Goal: Task Accomplishment & Management: Use online tool/utility

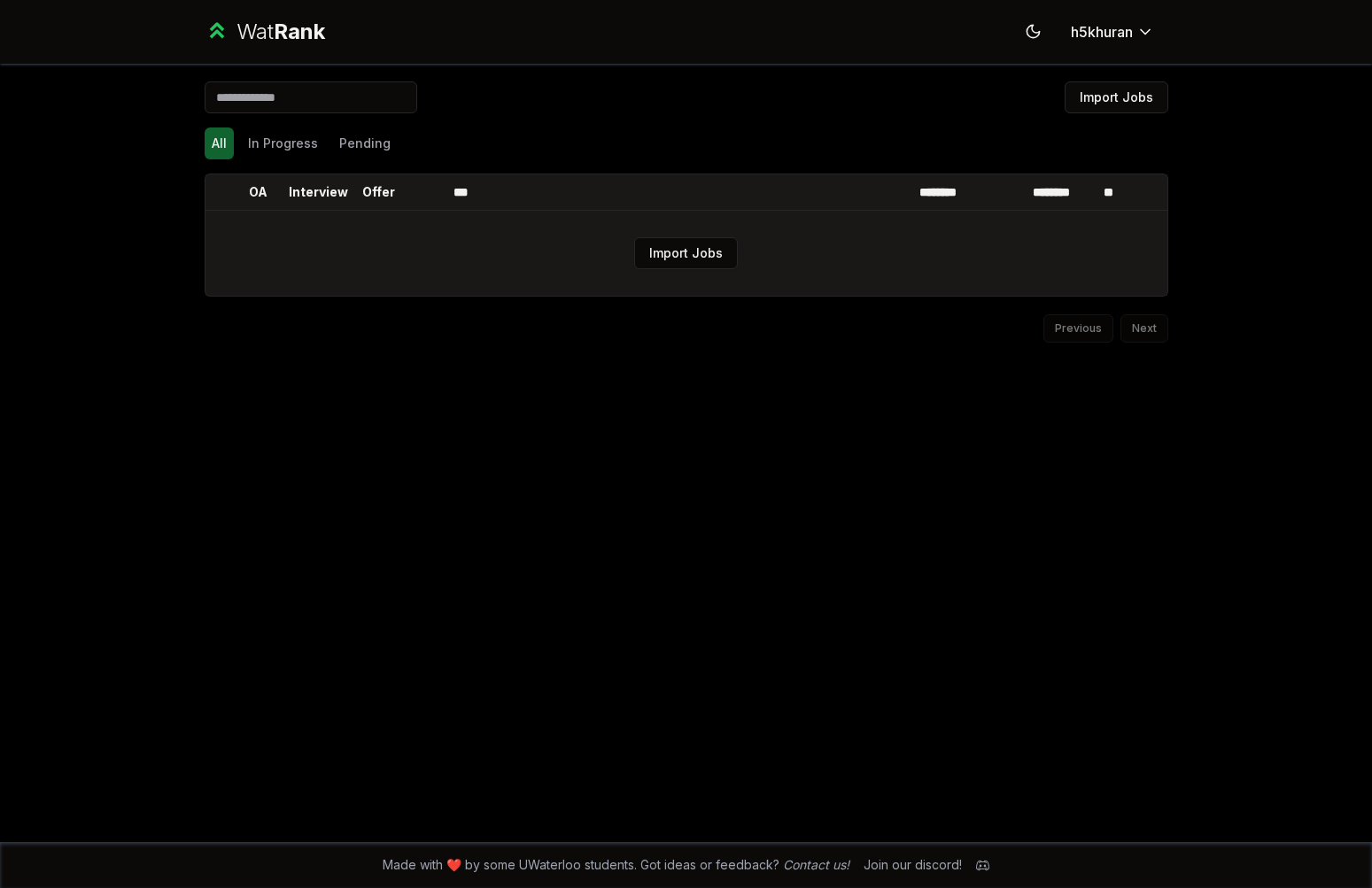
click at [671, 269] on td "Import Jobs" at bounding box center [686, 253] width 962 height 85
click at [707, 243] on button "Import Jobs" at bounding box center [686, 253] width 103 height 32
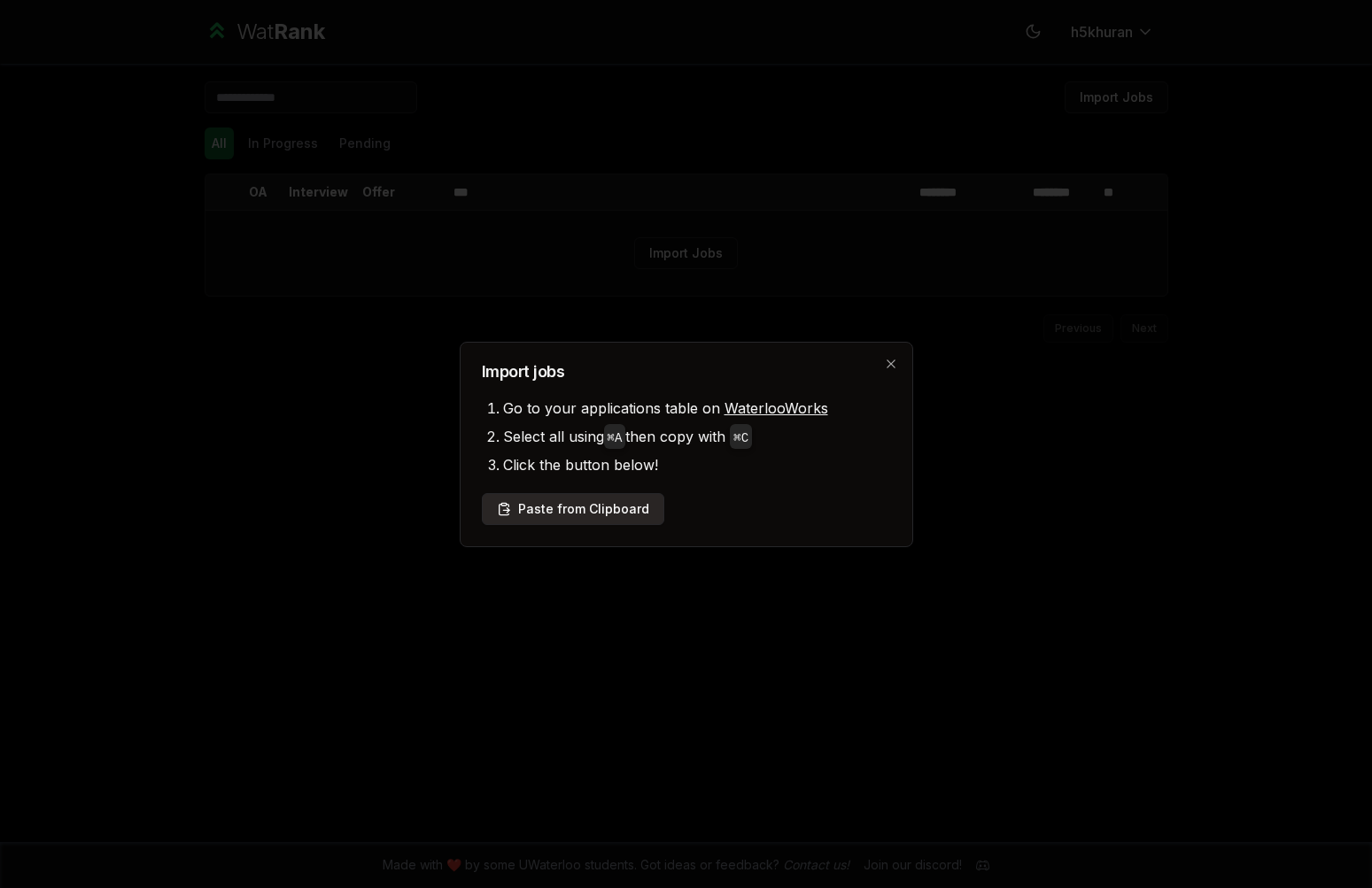
click at [624, 512] on button "Paste from Clipboard" at bounding box center [573, 509] width 182 height 32
click at [521, 496] on button "Paste from Clipboard" at bounding box center [573, 509] width 182 height 32
click at [570, 516] on button "Paste from Clipboard" at bounding box center [573, 509] width 182 height 32
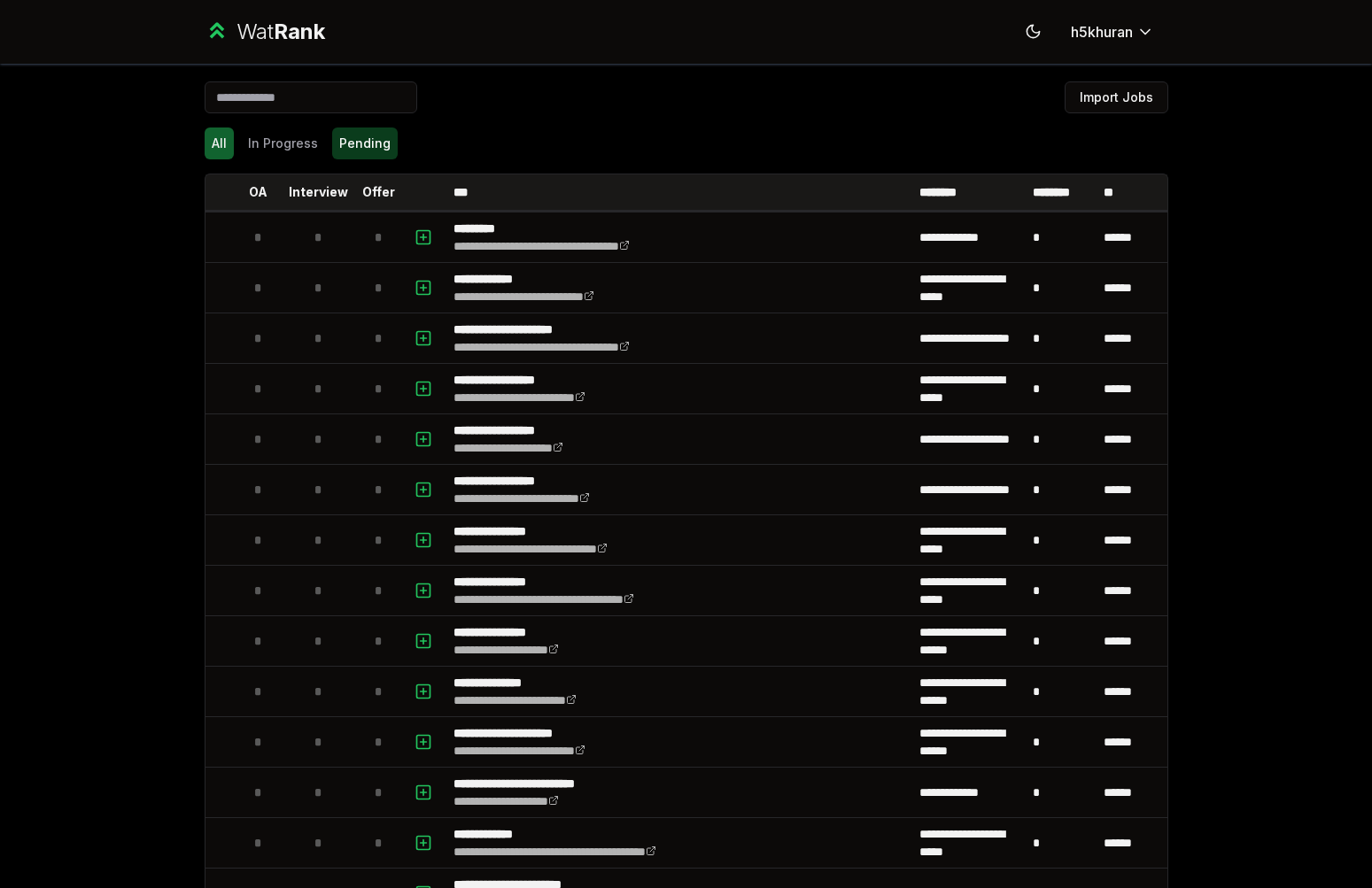
click at [348, 152] on button "Pending" at bounding box center [365, 143] width 65 height 32
click at [280, 131] on button "In Progress" at bounding box center [283, 143] width 84 height 32
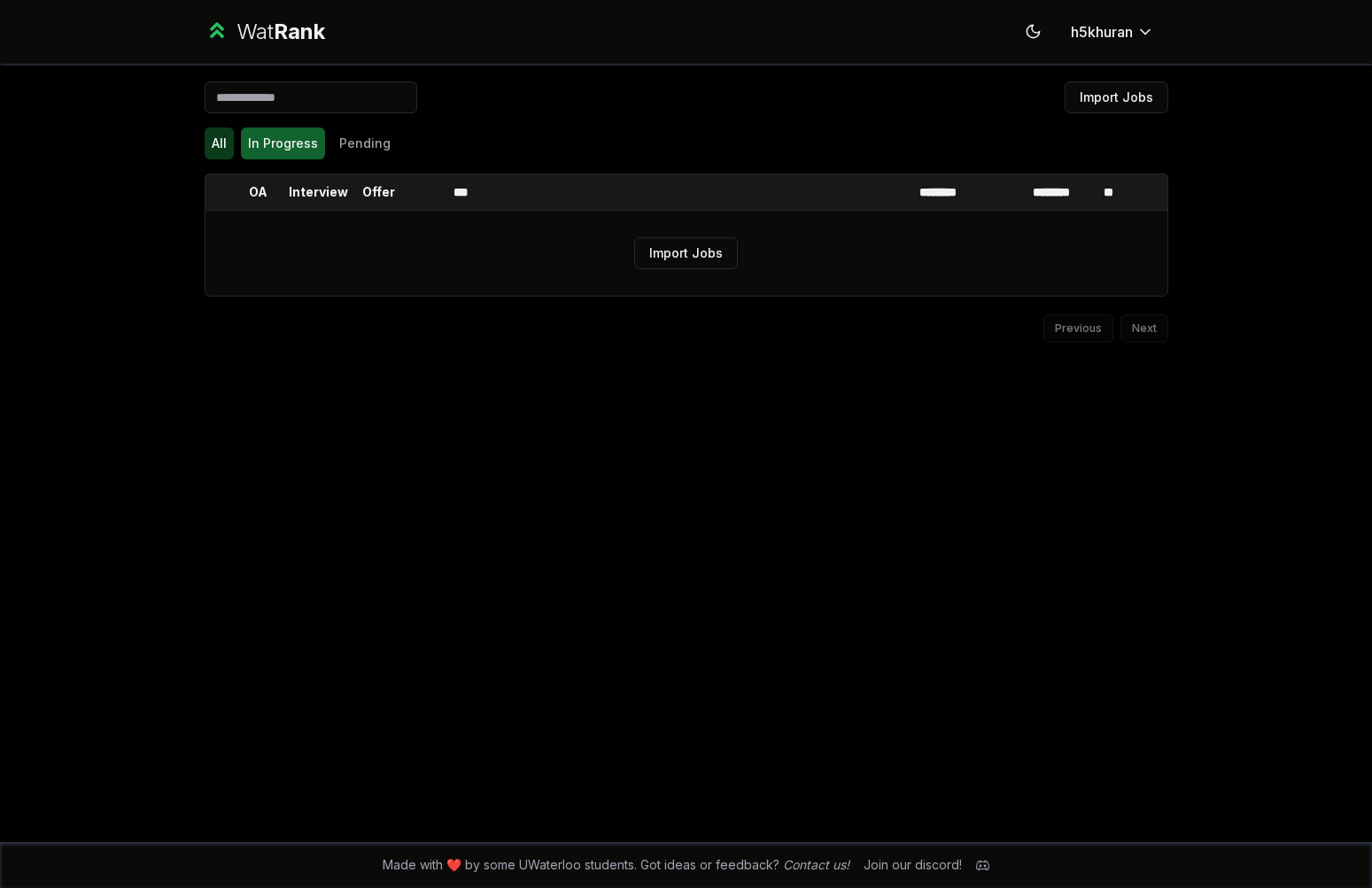
click at [220, 140] on button "All" at bounding box center [219, 143] width 29 height 32
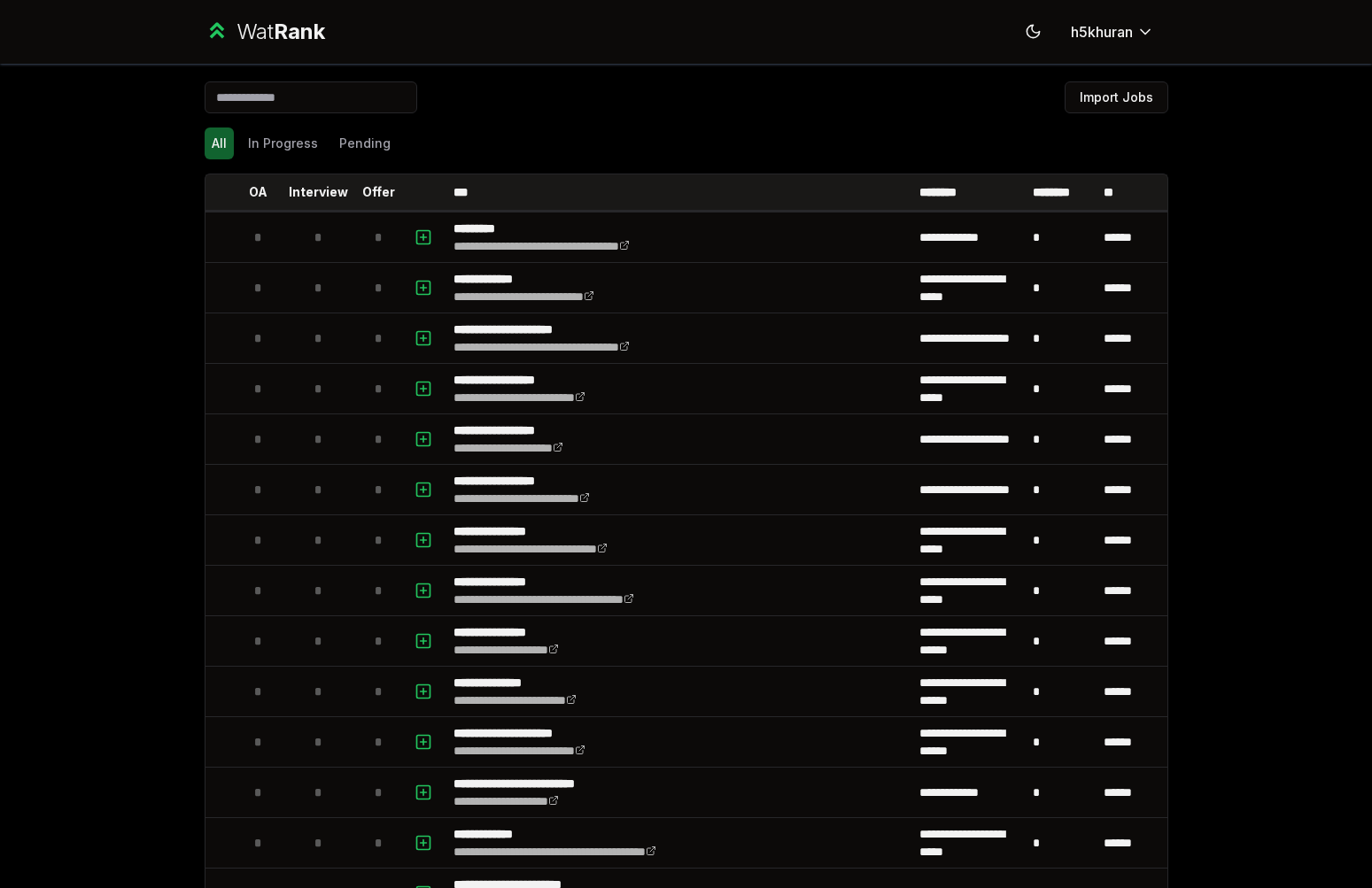
click at [769, 117] on div "Import Jobs" at bounding box center [686, 101] width 964 height 39
click at [1145, 100] on button "Import Jobs" at bounding box center [1116, 97] width 103 height 32
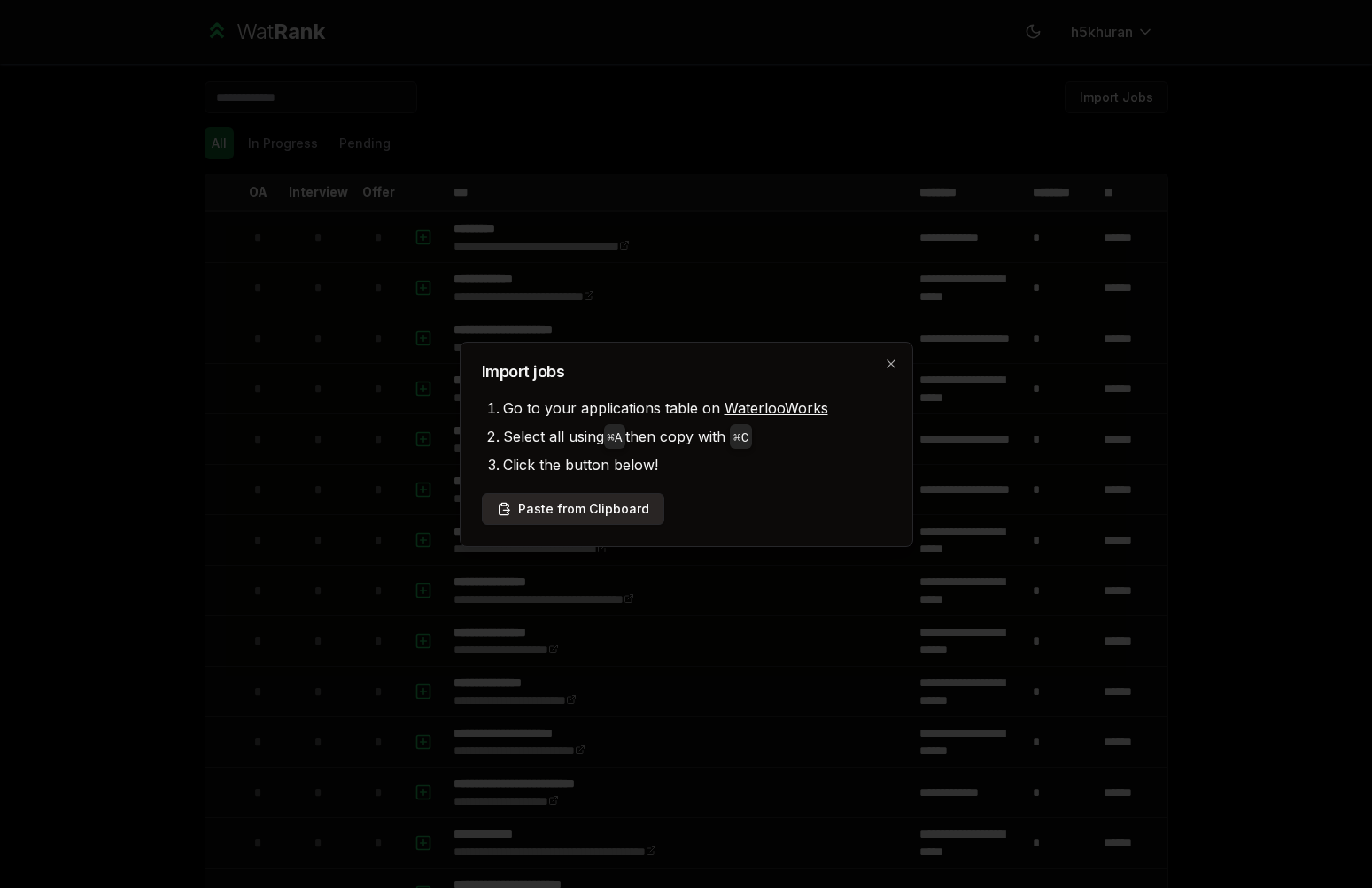
click at [622, 512] on button "Paste from Clipboard" at bounding box center [573, 509] width 182 height 32
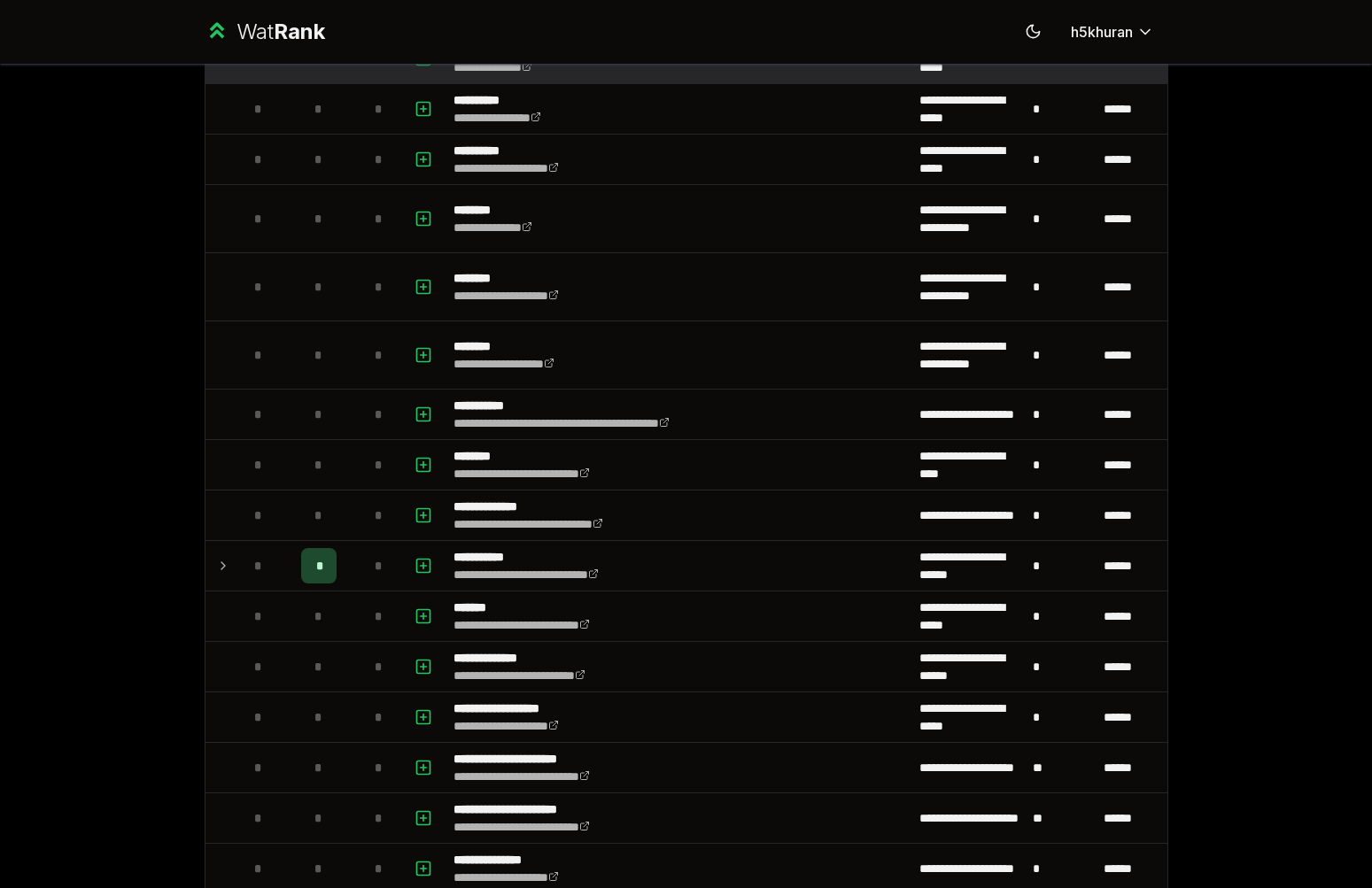
scroll to position [1848, 0]
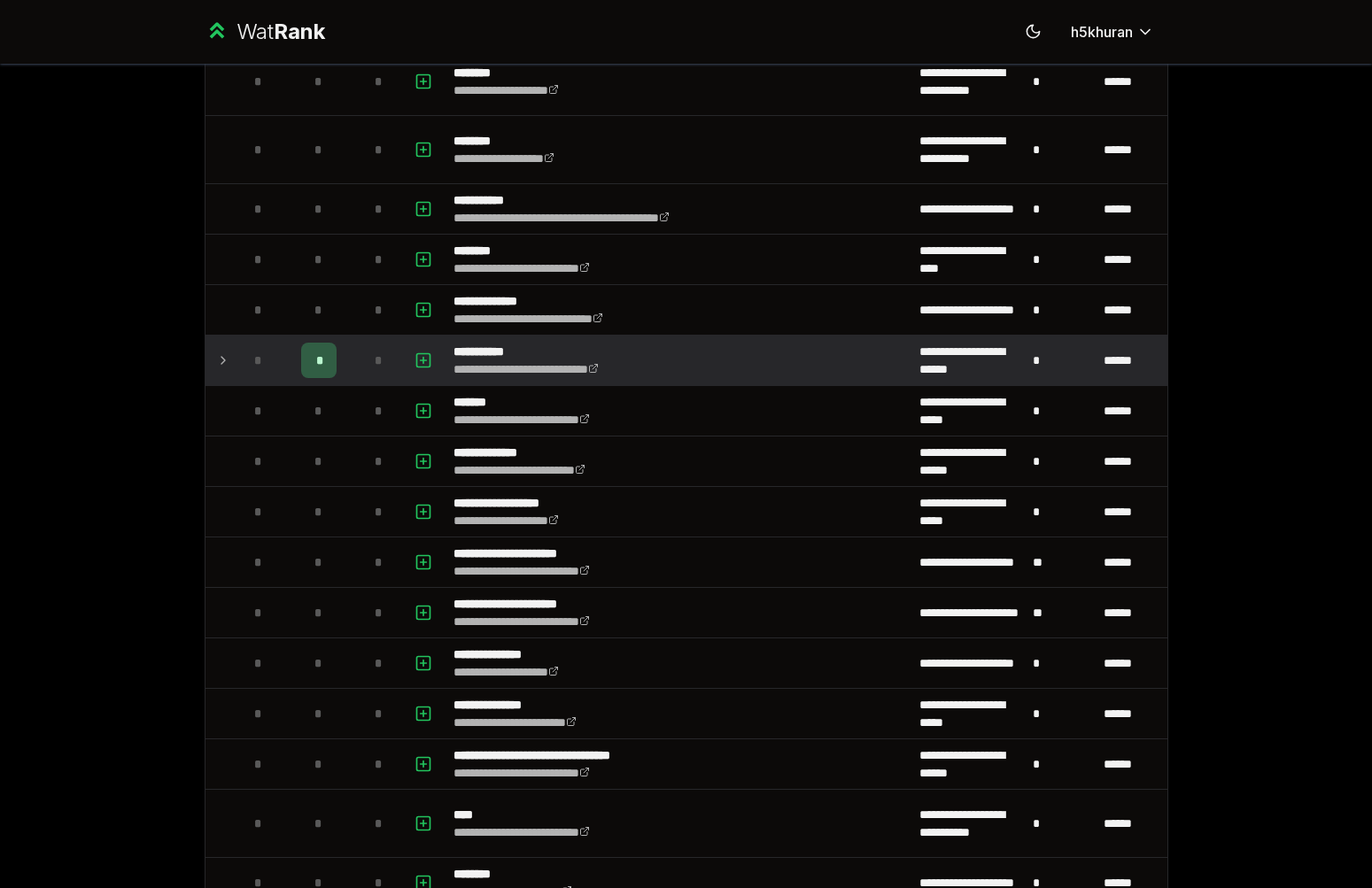
click at [217, 356] on icon at bounding box center [223, 360] width 15 height 21
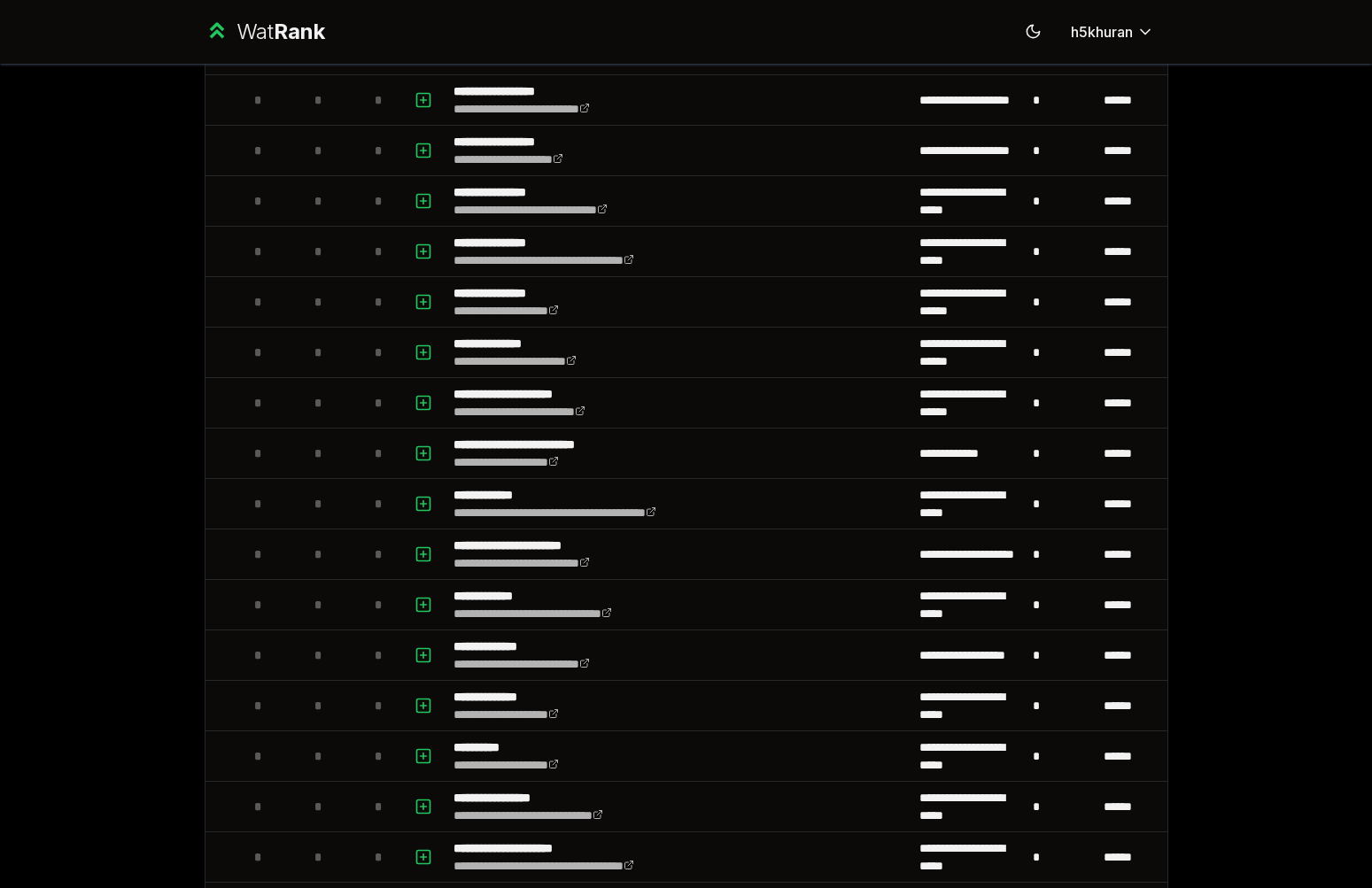
scroll to position [634, 0]
